Goal: Transaction & Acquisition: Obtain resource

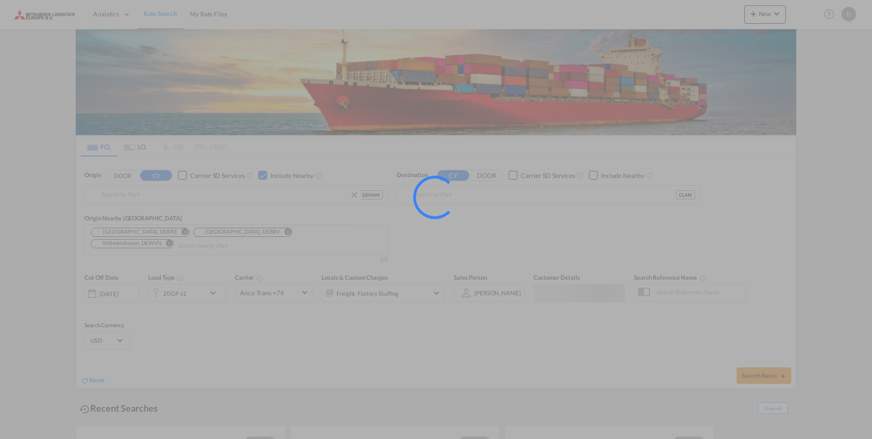
type input "[GEOGRAPHIC_DATA], [GEOGRAPHIC_DATA]"
type input "Arica, CLARI"
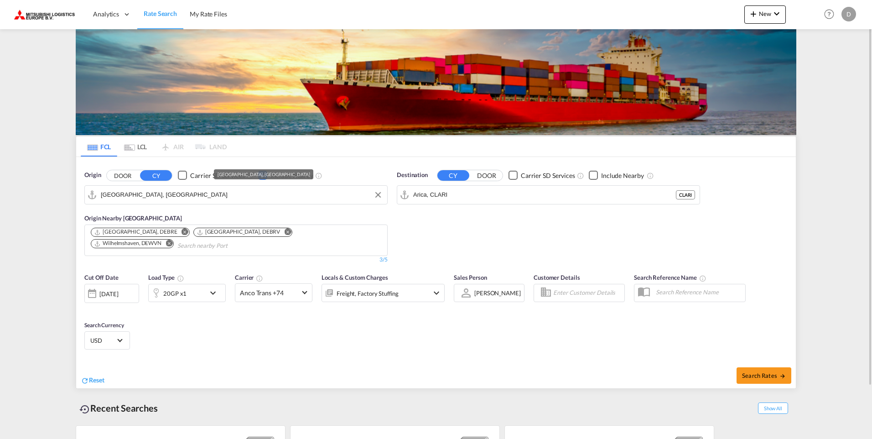
click at [148, 196] on input "[GEOGRAPHIC_DATA], [GEOGRAPHIC_DATA]" at bounding box center [242, 195] width 282 height 14
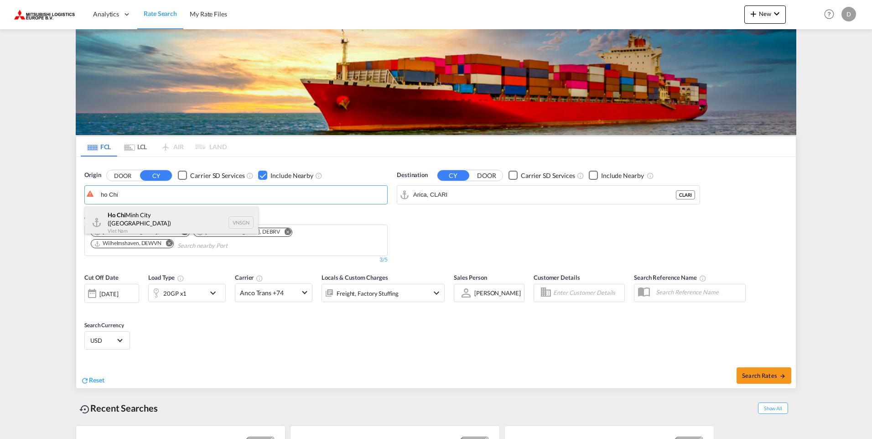
click at [141, 212] on div "Ho Chi Minh City ([GEOGRAPHIC_DATA]) Viet Nam VNSGN" at bounding box center [171, 222] width 173 height 33
type input "Ho Chi Minh City ([GEOGRAPHIC_DATA]), VNSGN"
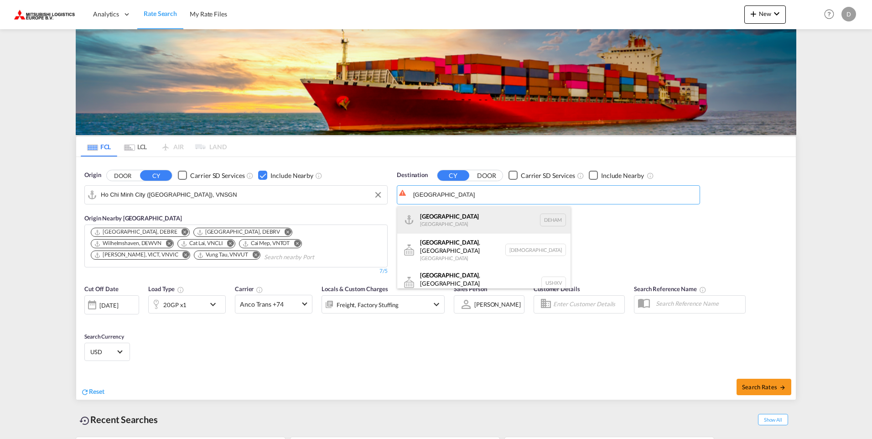
click at [462, 213] on div "Hamburg [GEOGRAPHIC_DATA] [GEOGRAPHIC_DATA]" at bounding box center [483, 219] width 173 height 27
type input "[GEOGRAPHIC_DATA], [GEOGRAPHIC_DATA]"
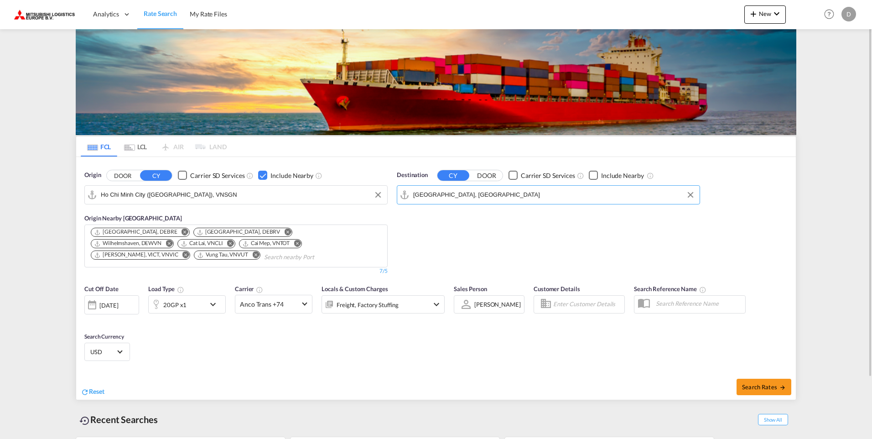
click at [437, 304] on md-icon "icon-chevron-down" at bounding box center [436, 304] width 11 height 11
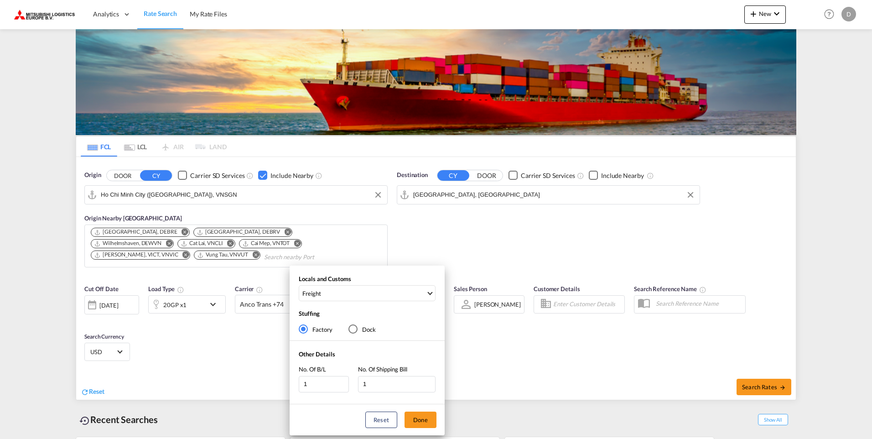
click at [464, 259] on div "Locals and Customs Freight Clear All Select All Freight Origin Charges Origin C…" at bounding box center [436, 219] width 872 height 439
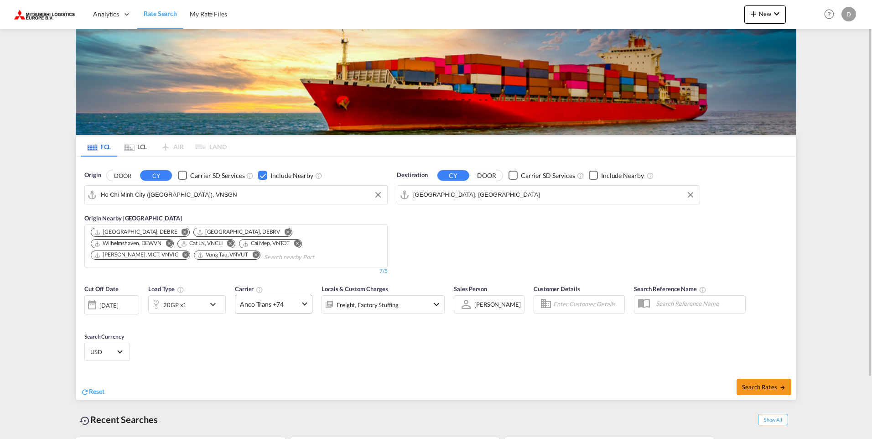
click at [305, 305] on span at bounding box center [304, 303] width 5 height 5
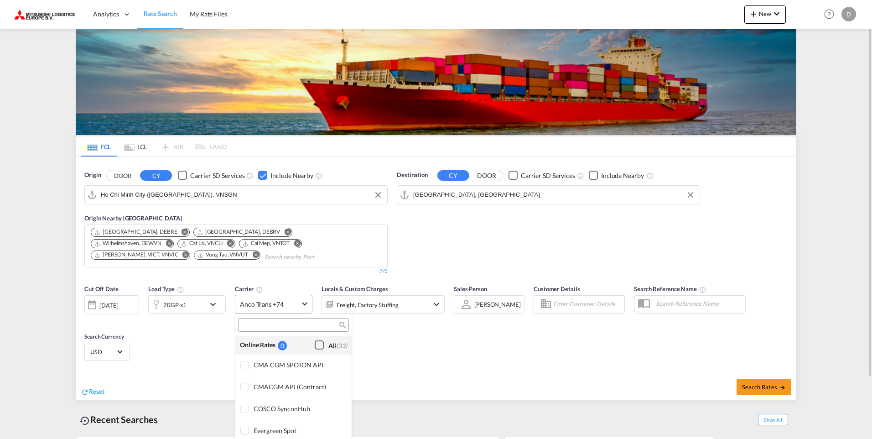
scroll to position [710, 0]
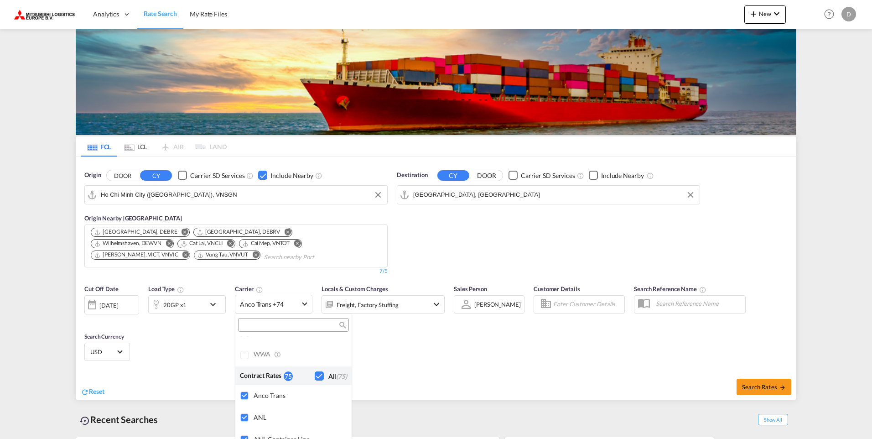
click at [582, 357] on md-backdrop at bounding box center [436, 219] width 872 height 439
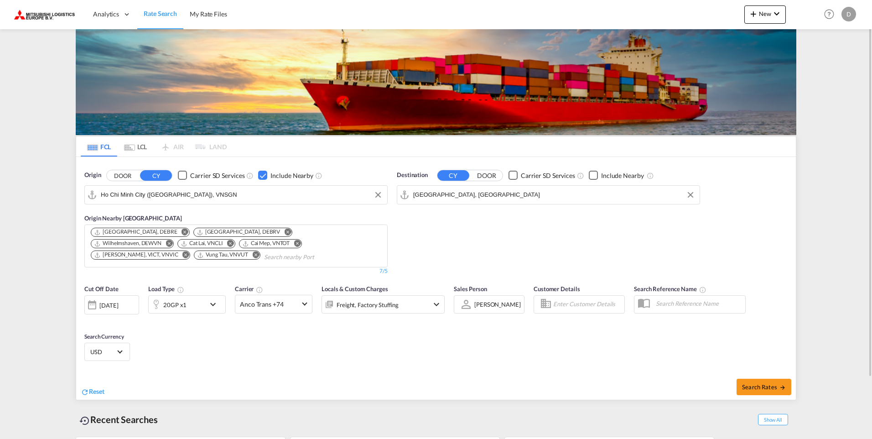
scroll to position [71, 0]
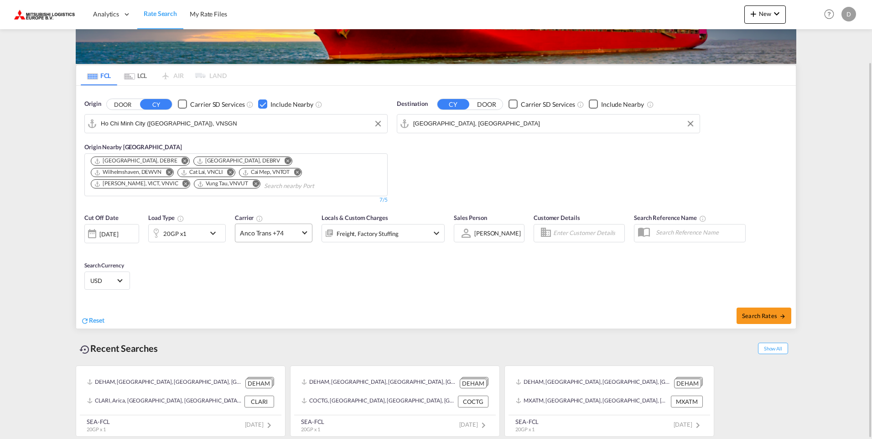
click at [305, 230] on span at bounding box center [304, 231] width 5 height 5
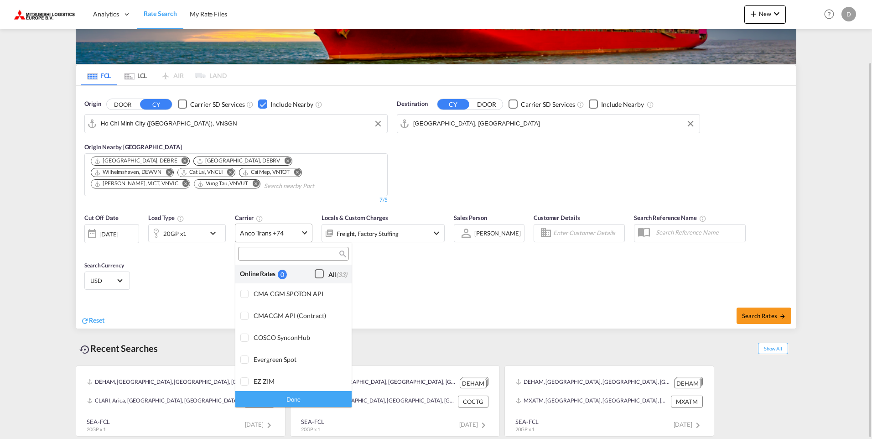
scroll to position [710, 0]
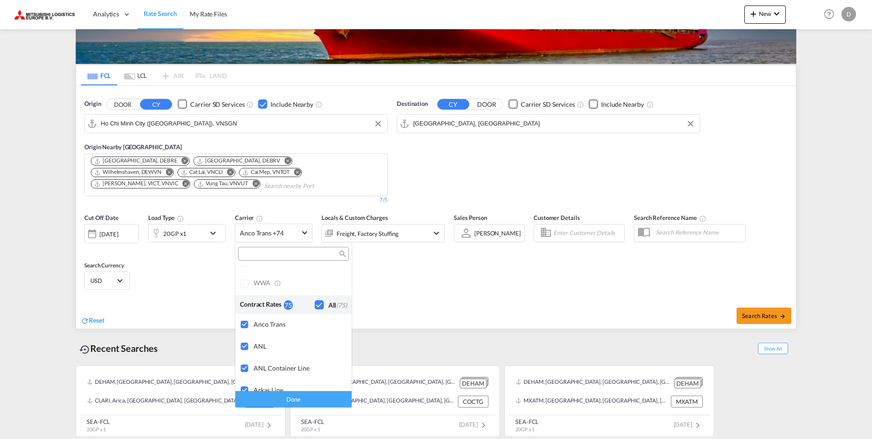
click at [315, 304] on div "Checkbox No Ink" at bounding box center [319, 304] width 9 height 9
click at [274, 255] on input "search" at bounding box center [290, 254] width 98 height 8
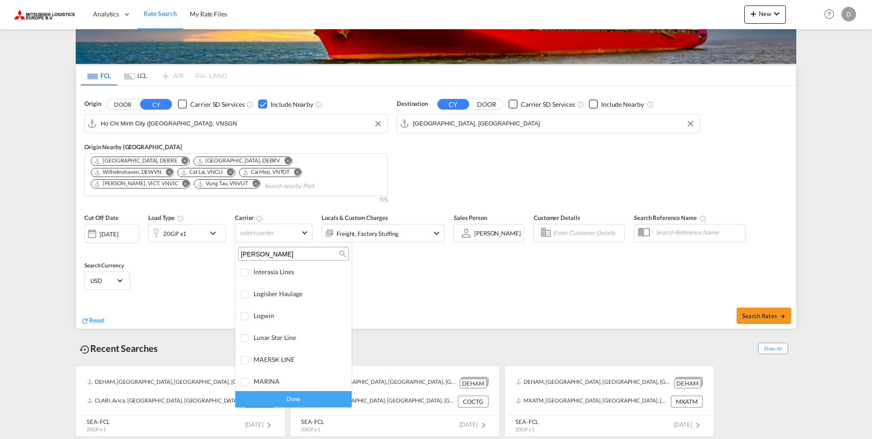
scroll to position [0, 0]
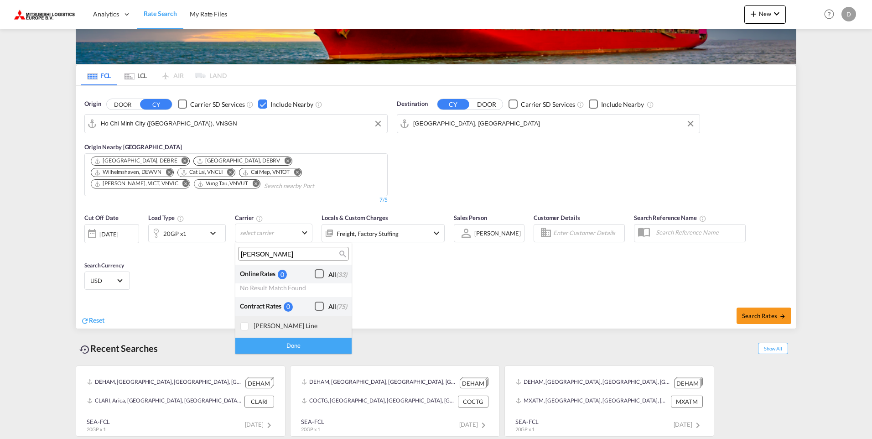
click at [249, 325] on div at bounding box center [244, 326] width 9 height 9
click at [263, 254] on input "[PERSON_NAME]" at bounding box center [290, 254] width 98 height 8
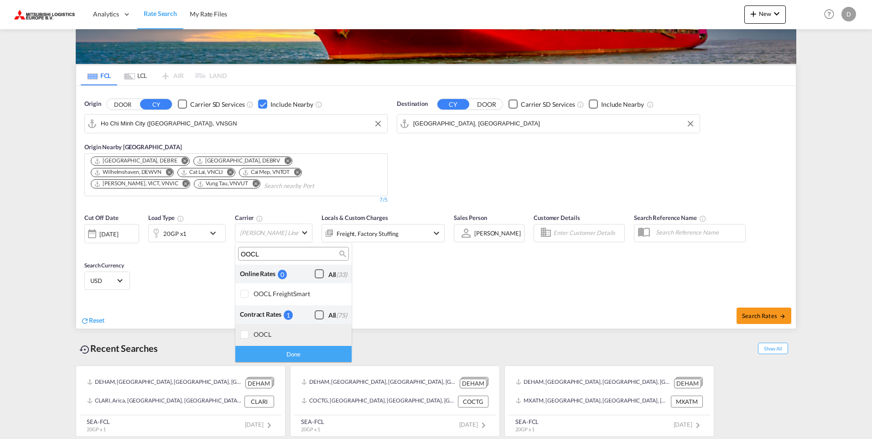
click at [246, 337] on div at bounding box center [244, 334] width 9 height 9
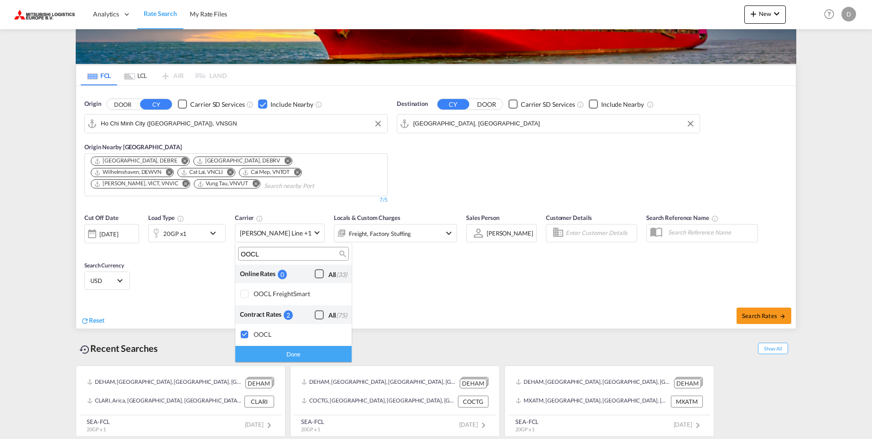
click at [264, 254] on input "OOCL" at bounding box center [290, 254] width 98 height 8
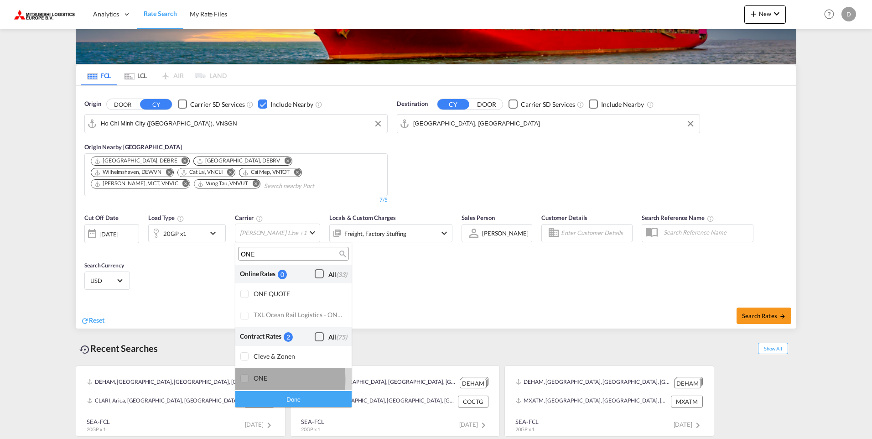
click at [246, 379] on div at bounding box center [244, 378] width 9 height 9
click at [259, 253] on input "ONE" at bounding box center [290, 254] width 98 height 8
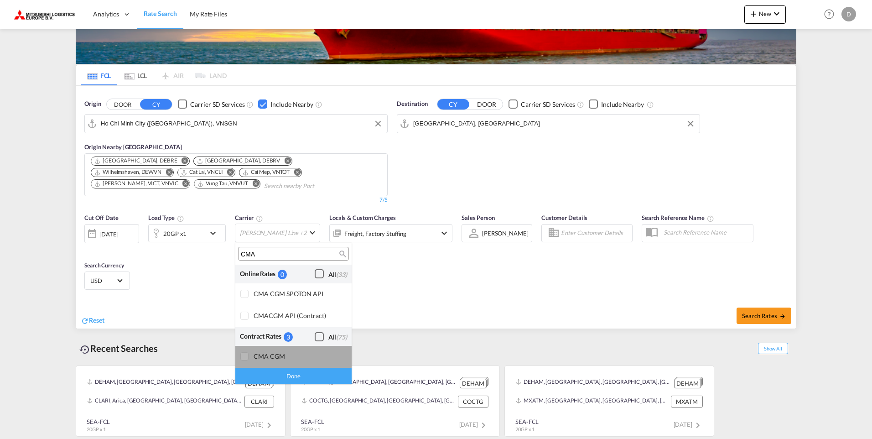
drag, startPoint x: 242, startPoint y: 356, endPoint x: 250, endPoint y: 337, distance: 21.3
click at [243, 356] on div at bounding box center [244, 356] width 9 height 9
click at [263, 253] on input "CMA" at bounding box center [290, 254] width 98 height 8
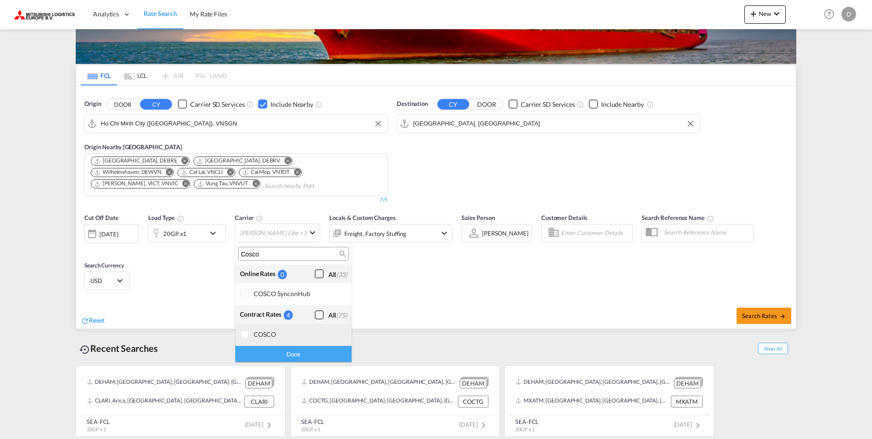
click at [245, 332] on div at bounding box center [244, 334] width 9 height 9
click at [266, 254] on input "Cosco" at bounding box center [290, 254] width 98 height 8
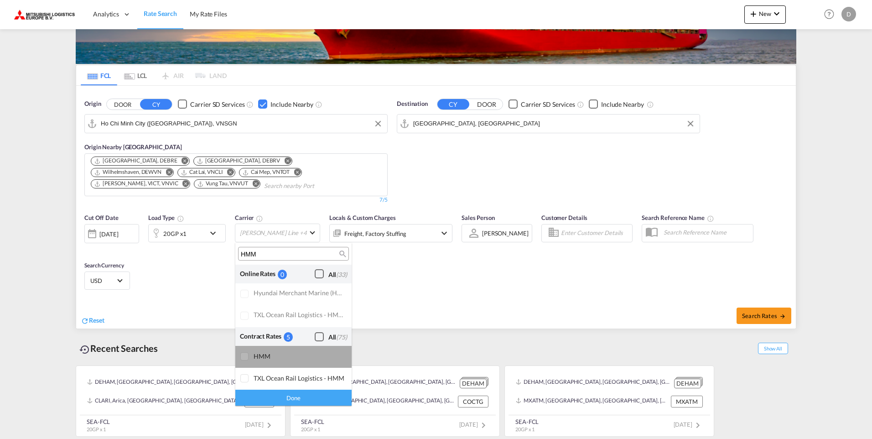
click at [246, 356] on div at bounding box center [244, 356] width 9 height 9
click at [260, 253] on input "HMM" at bounding box center [290, 254] width 98 height 8
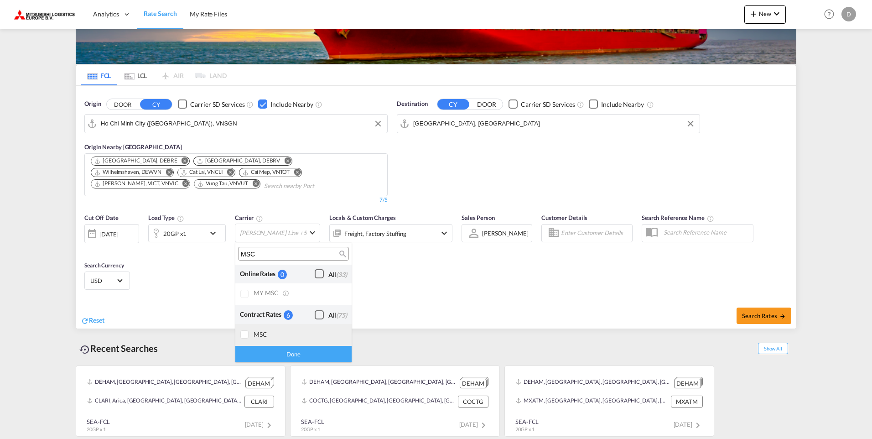
type input "MSC"
click at [245, 333] on div at bounding box center [244, 334] width 9 height 9
click at [293, 355] on div "Done" at bounding box center [293, 354] width 116 height 16
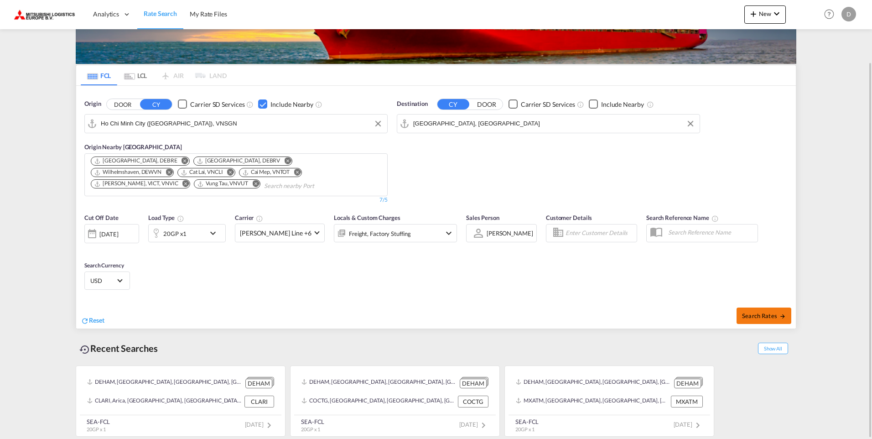
click at [750, 318] on span "Search Rates" at bounding box center [764, 315] width 44 height 7
click at [181, 159] on md-icon "Remove" at bounding box center [184, 160] width 7 height 7
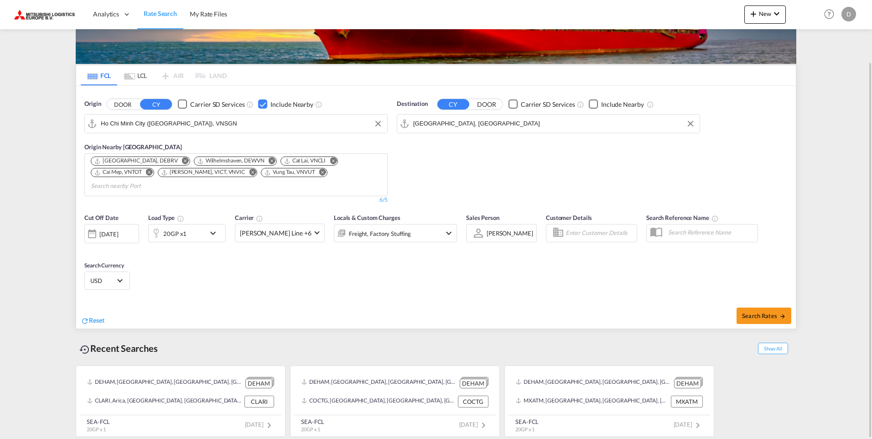
click at [182, 161] on md-icon "Remove" at bounding box center [185, 160] width 7 height 7
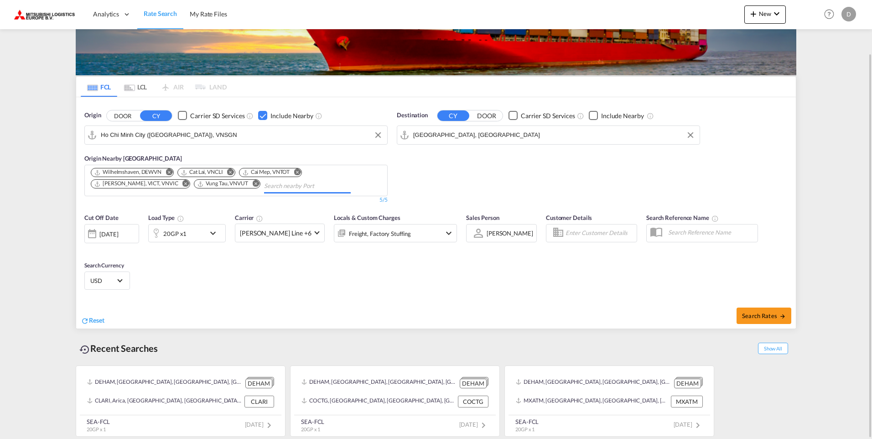
scroll to position [60, 0]
click at [263, 116] on div "Checkbox No Ink" at bounding box center [262, 115] width 9 height 9
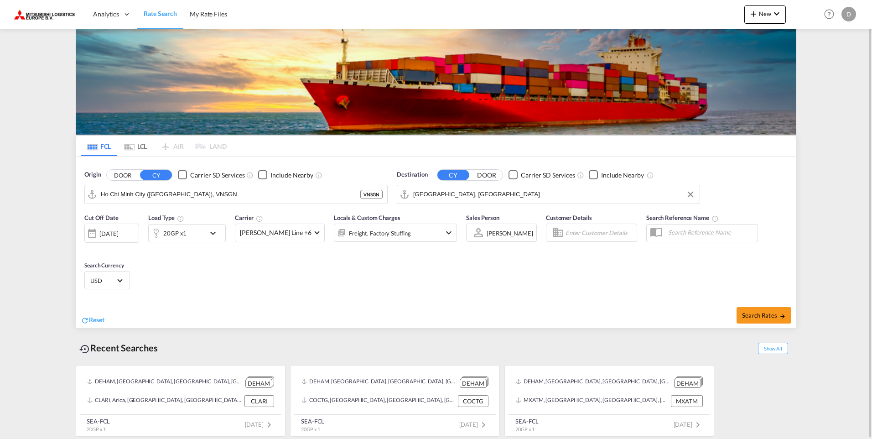
scroll to position [0, 0]
click at [762, 317] on span "Search Rates" at bounding box center [764, 314] width 44 height 7
type input "VNSGN to DEHAM / [DATE]"
